Goal: Check status: Check status

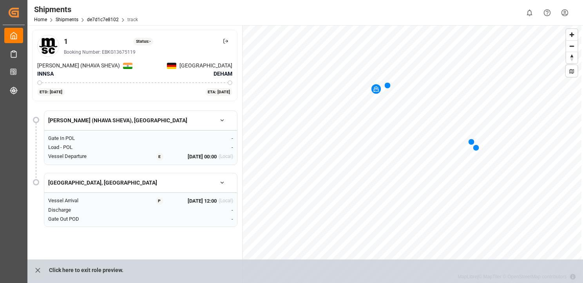
click at [559, 12] on html "Created by potrace 1.15, written by [PERSON_NAME] [DATE]-[DATE] Created by potr…" at bounding box center [291, 141] width 583 height 283
click at [494, 60] on div "Exit" at bounding box center [508, 61] width 118 height 15
